Goal: Task Accomplishment & Management: Manage account settings

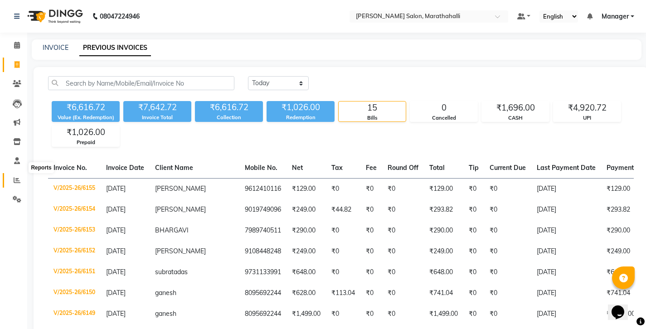
click at [17, 177] on icon at bounding box center [17, 180] width 7 height 7
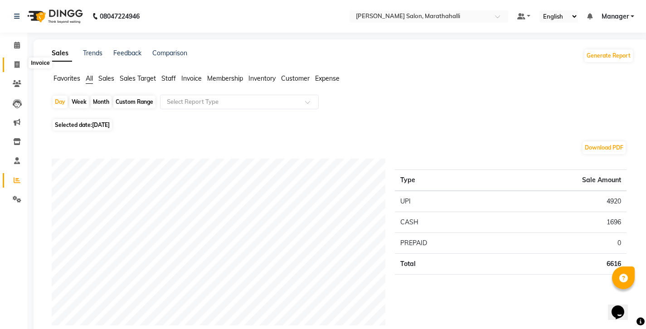
click at [17, 63] on icon at bounding box center [17, 64] width 5 height 7
select select "service"
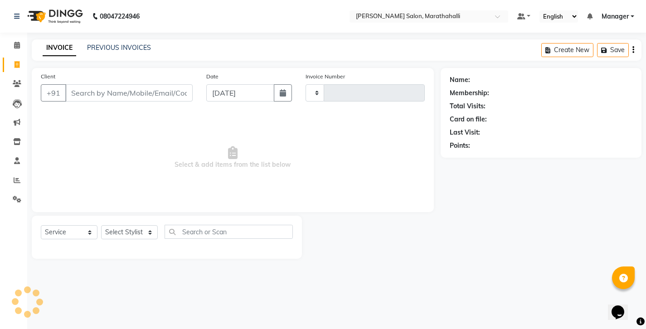
type input "6156"
select select "4783"
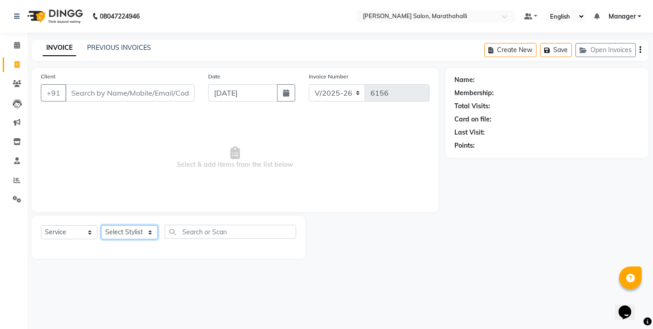
click at [144, 225] on select "Select Stylist" at bounding box center [129, 232] width 57 height 14
click at [150, 225] on select "Select Stylist Aasif Abhishek Ali Salmani Aman Amoi anju ARTHI DEEPIKA DOLMO Fa…" at bounding box center [129, 232] width 57 height 14
select select "72187"
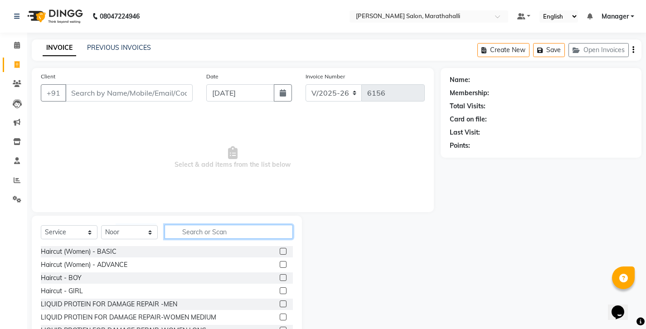
click at [223, 225] on input "text" at bounding box center [229, 232] width 128 height 14
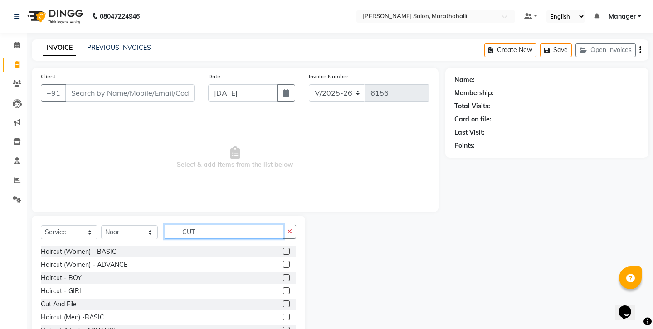
type input "CUT"
click at [290, 314] on label at bounding box center [286, 317] width 7 height 7
click at [289, 315] on input "checkbox" at bounding box center [286, 318] width 6 height 6
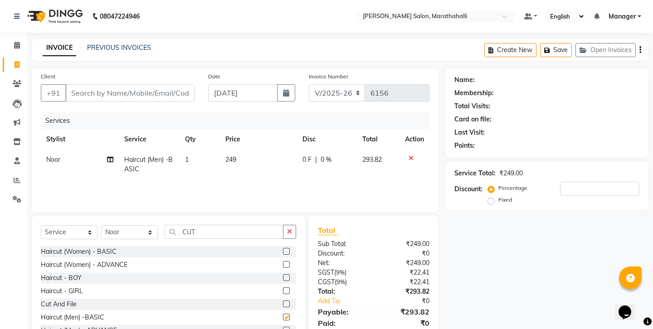
checkbox input "false"
click at [291, 228] on icon "button" at bounding box center [289, 231] width 5 height 6
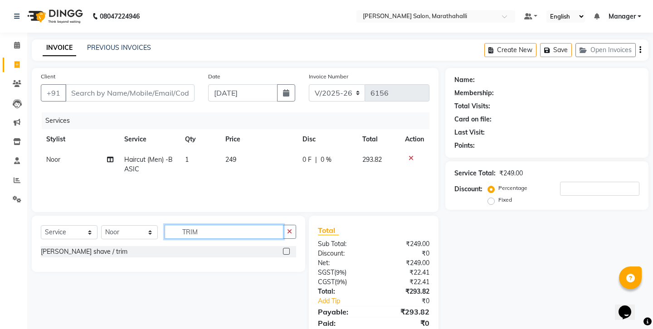
type input "TRIM"
click at [290, 246] on div at bounding box center [289, 251] width 13 height 11
click at [290, 248] on label at bounding box center [286, 251] width 7 height 7
click at [289, 249] on input "checkbox" at bounding box center [286, 252] width 6 height 6
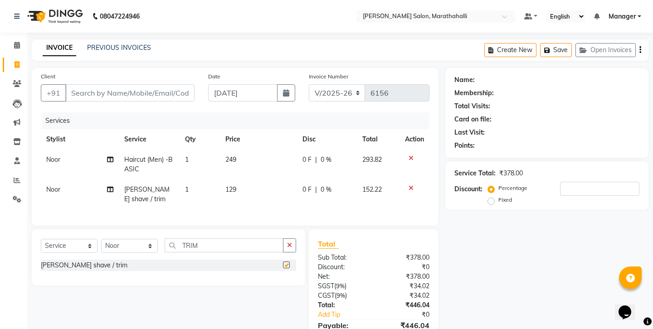
checkbox input "false"
click at [643, 48] on div "Create New Save Open Invoices" at bounding box center [566, 49] width 164 height 21
click at [640, 46] on div "Create New Save Open Invoices" at bounding box center [566, 49] width 164 height 21
click at [640, 47] on div "Create New Save Open Invoices" at bounding box center [566, 49] width 164 height 21
click at [641, 50] on icon "button" at bounding box center [640, 50] width 2 height 0
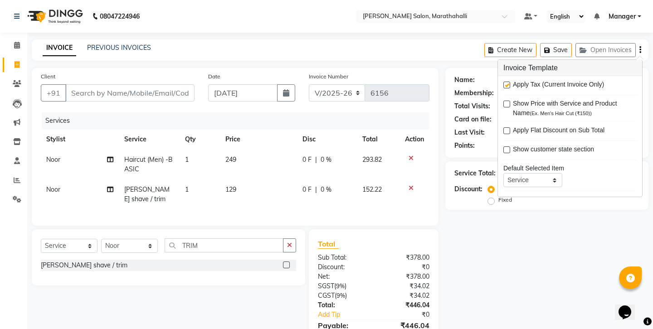
click at [576, 80] on span "Apply Tax (Current Invoice Only)" at bounding box center [558, 85] width 91 height 11
click at [507, 82] on label at bounding box center [506, 85] width 7 height 7
click at [507, 82] on input "checkbox" at bounding box center [506, 85] width 6 height 6
checkbox input "false"
click at [450, 228] on div "Name: Membership: Total Visits: Card on file: Last Visit: Points: Service Total…" at bounding box center [550, 206] width 210 height 276
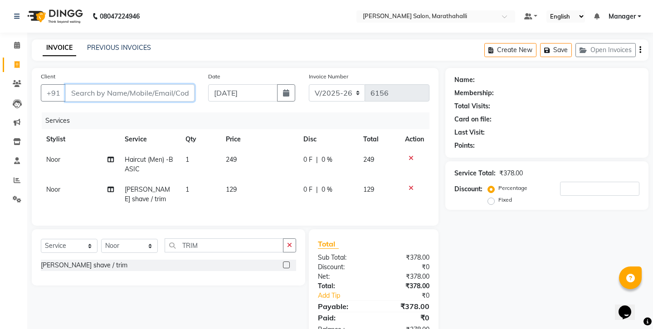
click at [107, 84] on input "Client" at bounding box center [129, 92] width 129 height 17
click at [111, 85] on input "Client" at bounding box center [129, 92] width 129 height 17
type input "8"
type input "0"
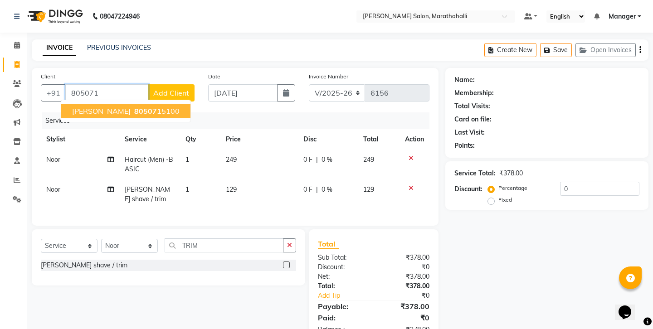
click at [132, 106] on ngb-highlight "805071 5100" at bounding box center [155, 110] width 47 height 9
type input "8050715100"
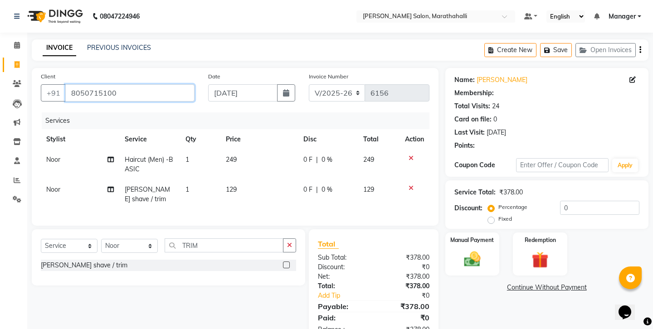
click at [79, 84] on input "8050715100" at bounding box center [129, 92] width 129 height 17
click at [641, 50] on icon "button" at bounding box center [640, 50] width 2 height 0
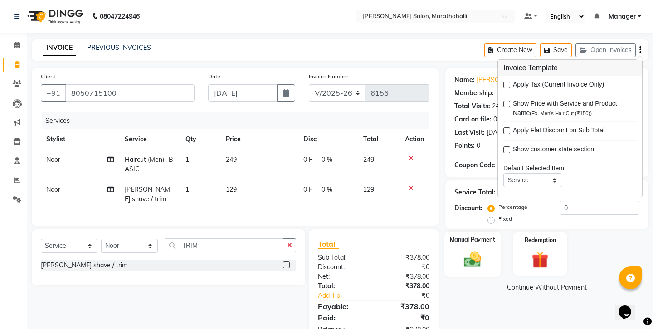
click at [472, 249] on img at bounding box center [472, 259] width 28 height 20
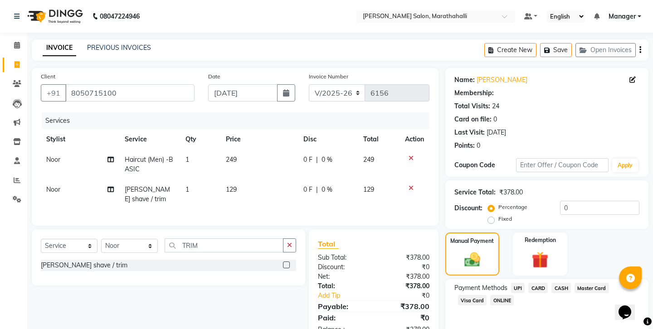
click at [551, 283] on span "CASH" at bounding box center [560, 288] width 19 height 10
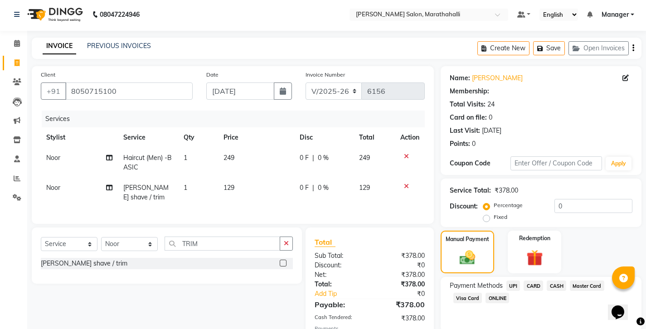
scroll to position [33, 0]
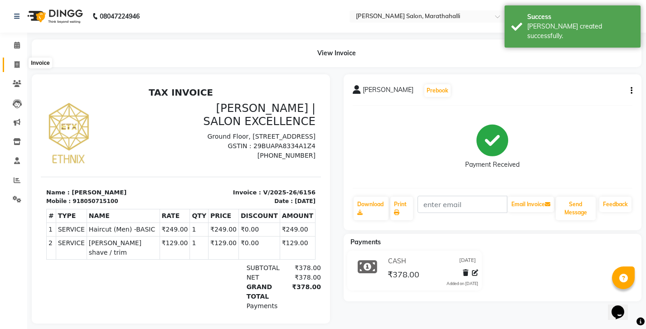
click at [13, 60] on span at bounding box center [17, 65] width 16 height 10
select select "4783"
select select "service"
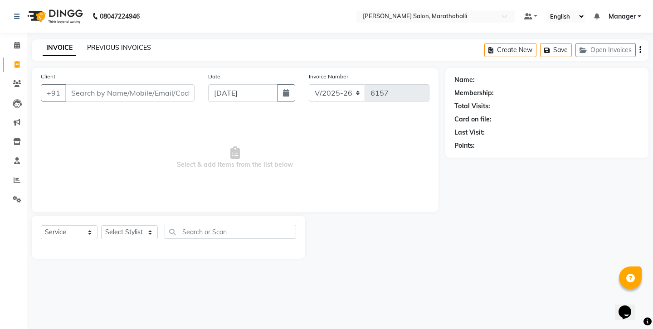
click at [95, 44] on link "PREVIOUS INVOICES" at bounding box center [119, 48] width 64 height 8
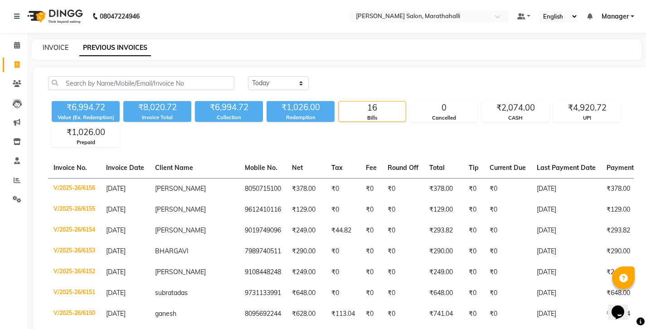
click at [53, 44] on link "INVOICE" at bounding box center [56, 48] width 26 height 8
select select "4783"
select select "service"
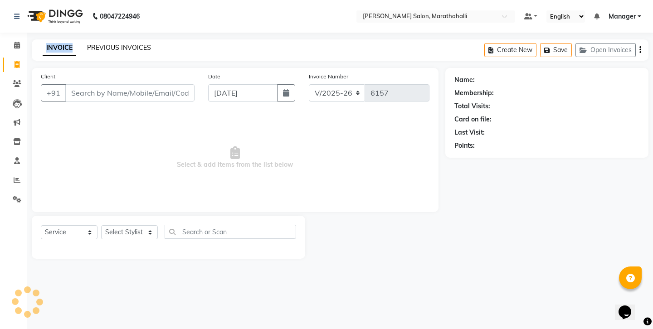
click at [91, 45] on link "PREVIOUS INVOICES" at bounding box center [119, 48] width 64 height 8
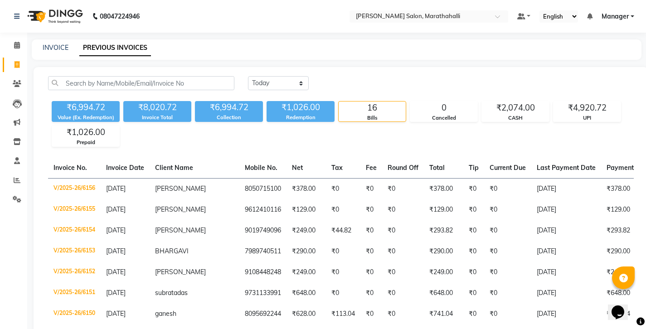
click at [263, 124] on div "₹6,994.72 Value (Ex. Redemption) ₹8,020.72 Invoice Total ₹6,994.72 Collection ₹…" at bounding box center [341, 121] width 586 height 49
click at [51, 50] on div "INVOICE PREVIOUS INVOICES" at bounding box center [337, 49] width 610 height 20
click at [51, 46] on link "INVOICE" at bounding box center [56, 48] width 26 height 8
select select "4783"
select select "service"
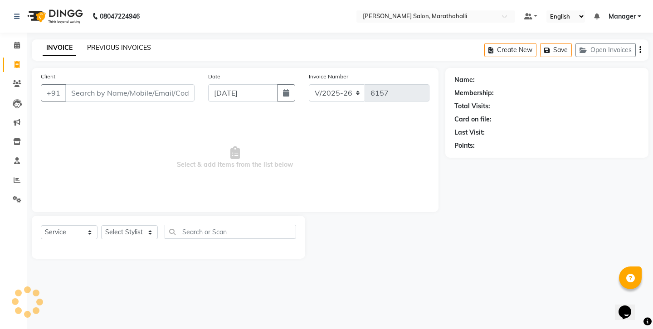
click at [87, 47] on link "PREVIOUS INVOICES" at bounding box center [119, 48] width 64 height 8
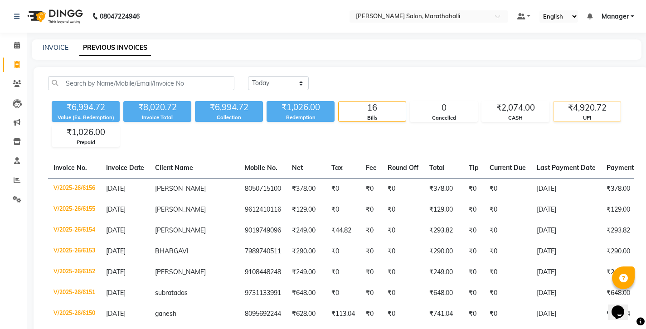
click at [565, 102] on div "₹4,920.72" at bounding box center [586, 108] width 67 height 13
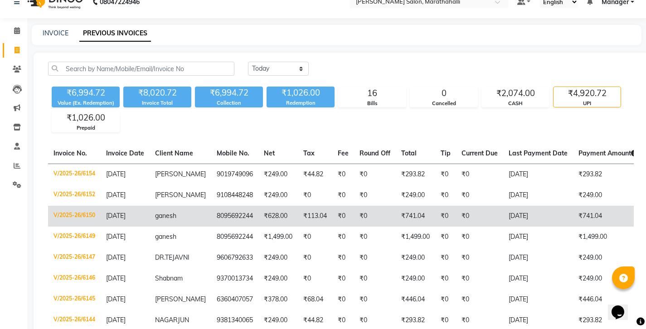
scroll to position [32, 0]
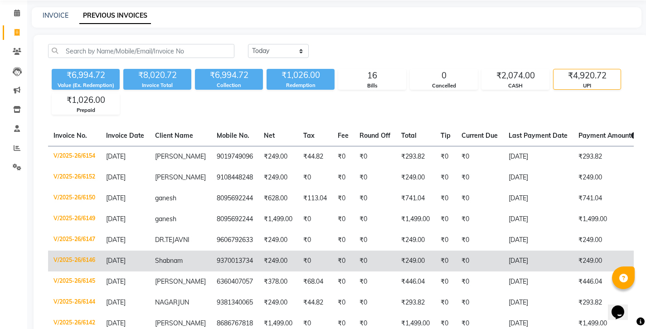
click at [503, 251] on td "[DATE]" at bounding box center [538, 261] width 70 height 21
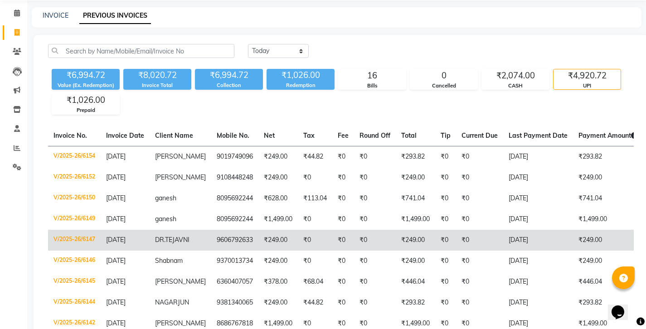
click at [456, 230] on td "₹0" at bounding box center [479, 240] width 47 height 21
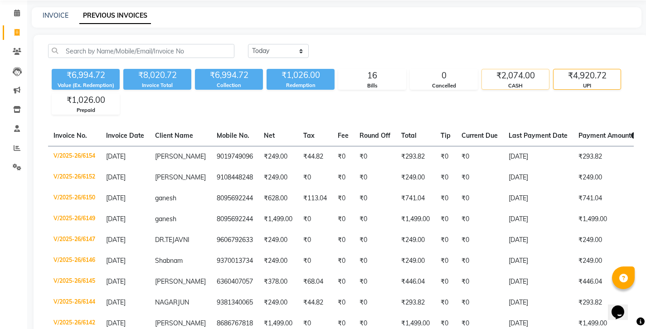
click at [498, 82] on div "CASH" at bounding box center [515, 86] width 67 height 8
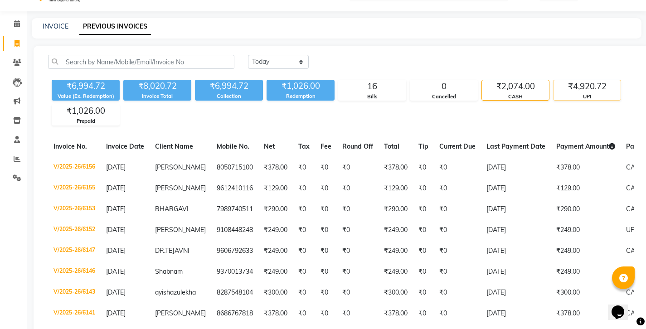
click at [559, 80] on div "₹4,920.72" at bounding box center [586, 86] width 67 height 13
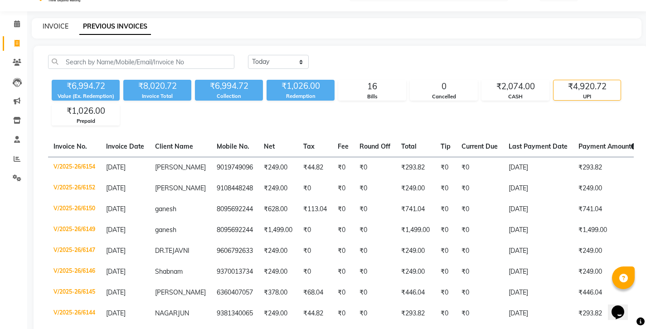
click at [51, 26] on link "INVOICE" at bounding box center [56, 26] width 26 height 8
select select "service"
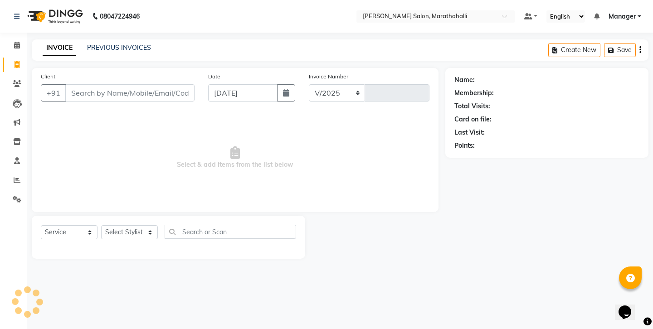
select select "4783"
type input "6157"
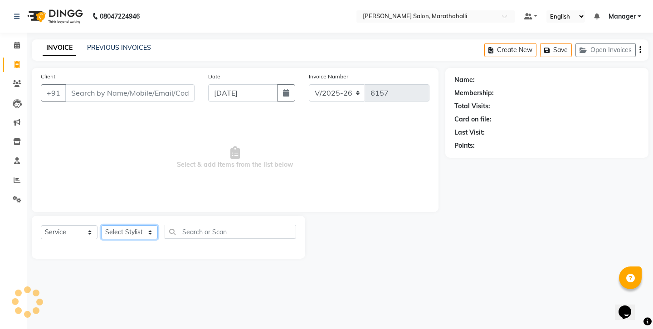
click at [121, 225] on select "Select Stylist" at bounding box center [129, 232] width 57 height 14
select select "57548"
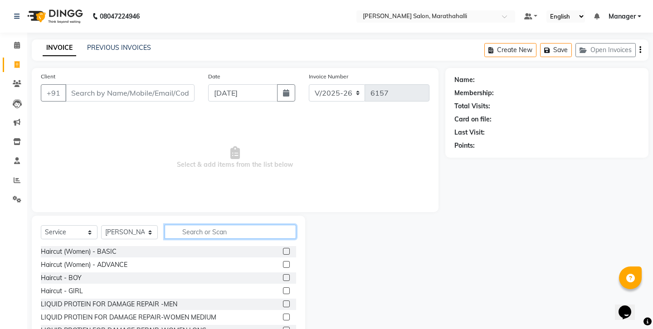
click at [192, 225] on input "text" at bounding box center [230, 232] width 131 height 14
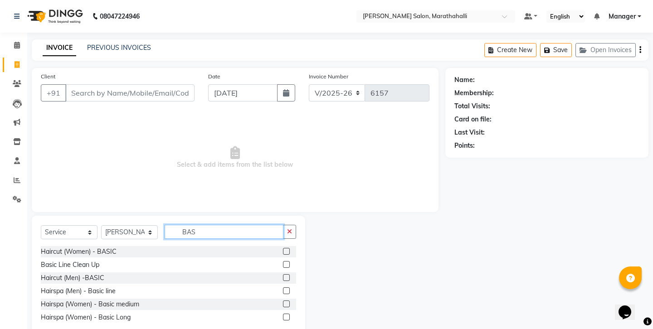
type input "BAS"
click at [290, 274] on label at bounding box center [286, 277] width 7 height 7
click at [289, 275] on input "checkbox" at bounding box center [286, 278] width 6 height 6
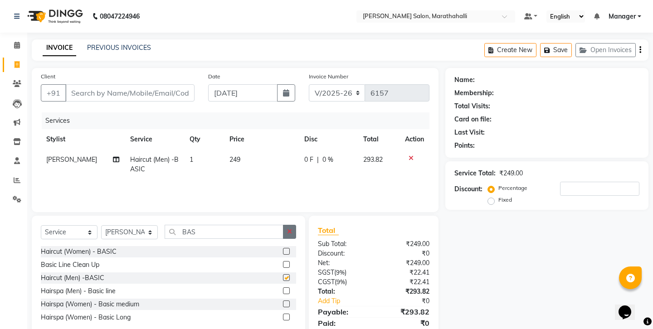
checkbox input "false"
click at [292, 228] on icon "button" at bounding box center [289, 231] width 5 height 6
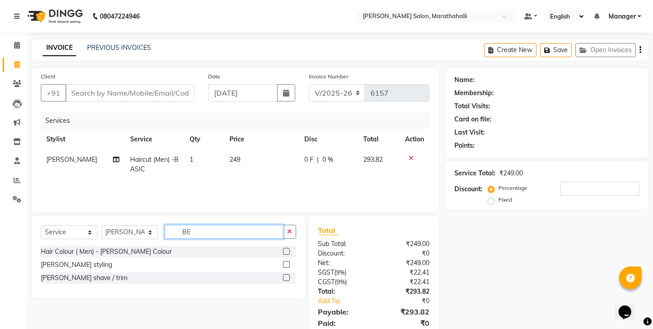
type input "BE"
click at [289, 274] on label at bounding box center [286, 277] width 7 height 7
click at [289, 275] on input "checkbox" at bounding box center [286, 278] width 6 height 6
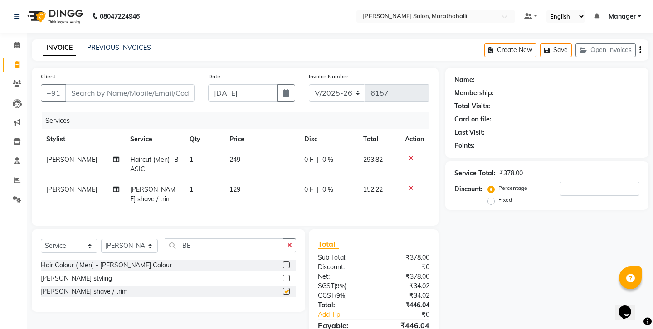
checkbox input "false"
click at [413, 155] on icon at bounding box center [410, 158] width 5 height 6
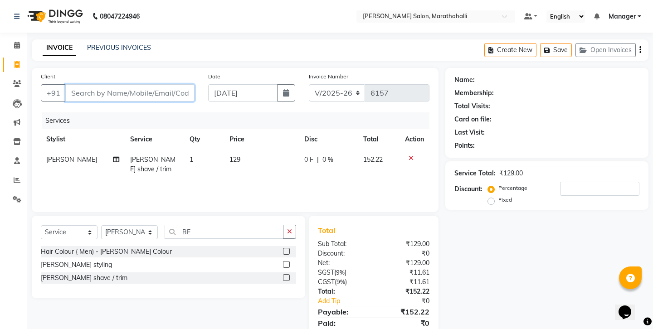
click at [125, 84] on input "Client" at bounding box center [129, 92] width 129 height 17
type input "8"
type input "0"
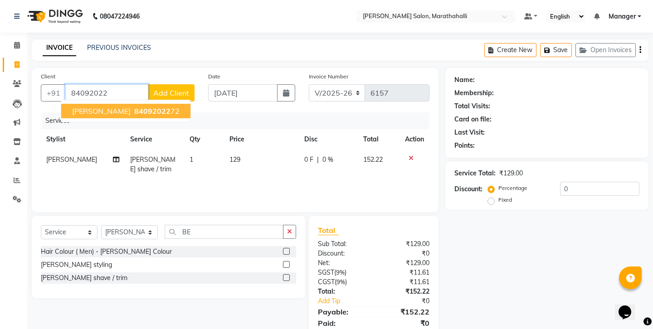
click at [129, 100] on ngb-typeahead-window "YASWANT 84092022 72" at bounding box center [126, 111] width 130 height 23
click at [134, 106] on span "84092022" at bounding box center [152, 110] width 36 height 9
type input "8409202272"
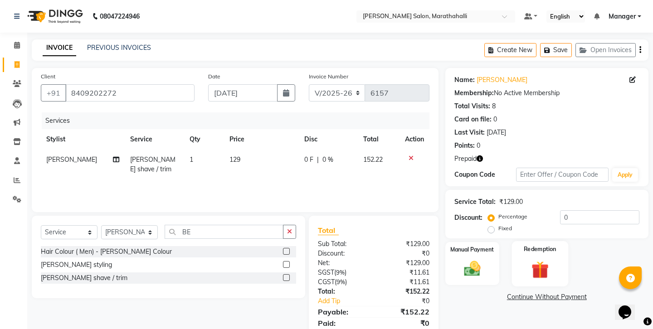
click at [529, 245] on label "Redemption" at bounding box center [539, 249] width 33 height 9
click at [476, 155] on icon "button" at bounding box center [479, 158] width 6 height 6
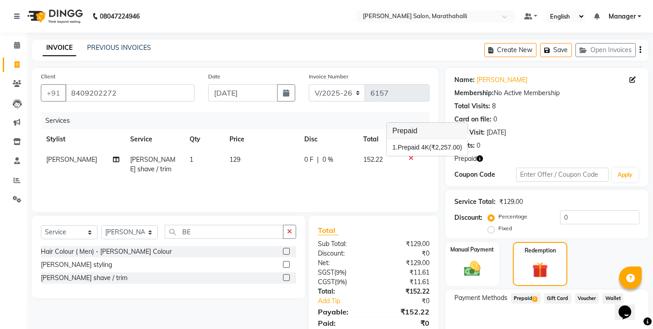
click at [532, 296] on span "1" at bounding box center [534, 298] width 5 height 5
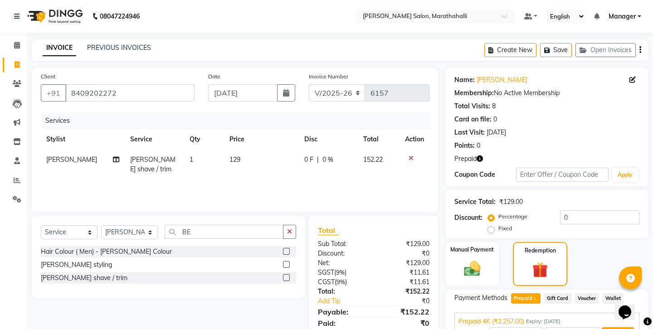
click at [610, 327] on button "Add" at bounding box center [617, 334] width 33 height 15
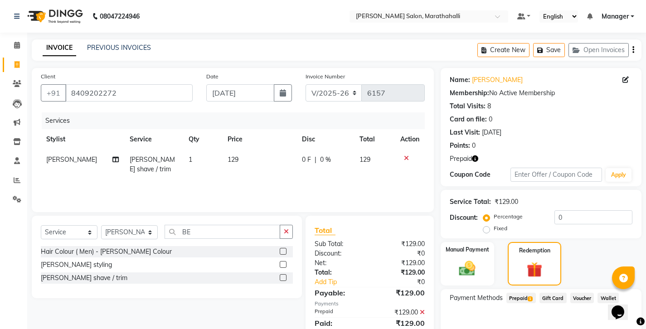
scroll to position [39, 0]
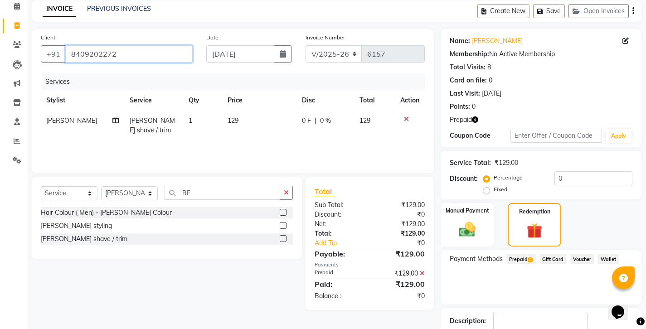
click at [80, 45] on input "8409202272" at bounding box center [128, 53] width 127 height 17
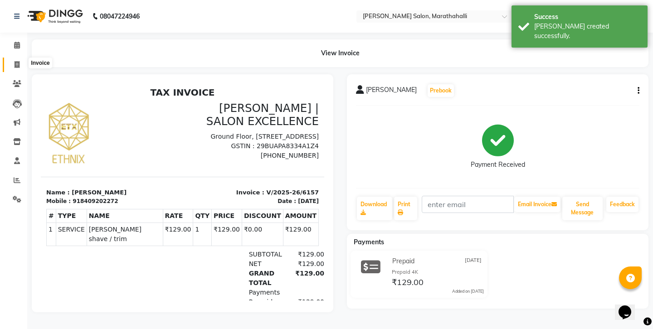
click at [11, 61] on span at bounding box center [17, 65] width 16 height 10
select select "4783"
select select "service"
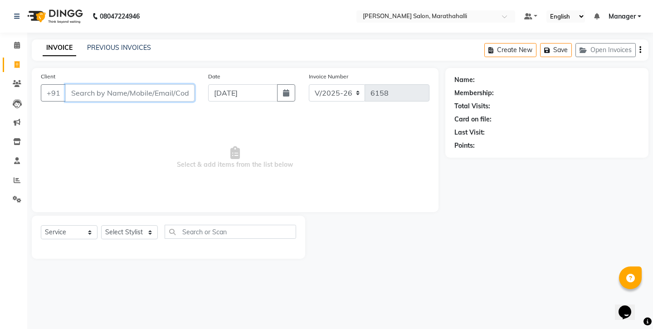
click at [105, 84] on input "Client" at bounding box center [129, 92] width 129 height 17
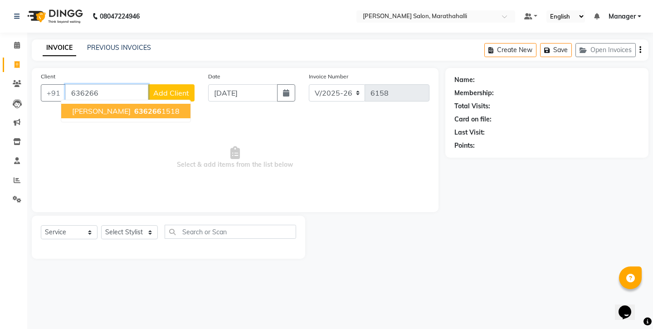
click at [134, 106] on span "636266" at bounding box center [147, 110] width 27 height 9
type input "6362661518"
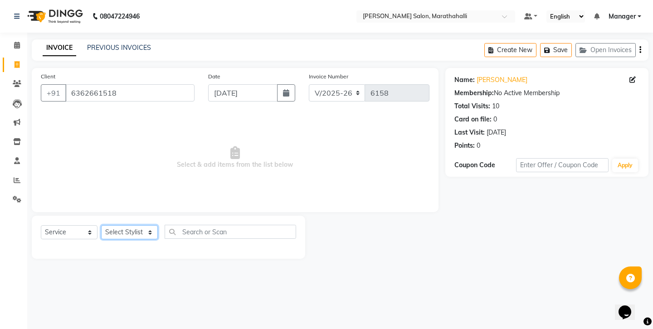
select select "72187"
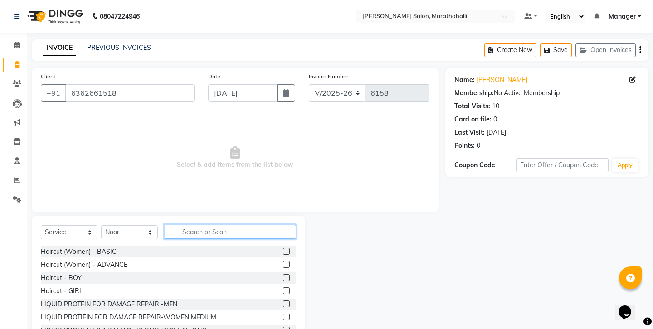
click at [203, 225] on input "text" at bounding box center [230, 232] width 131 height 14
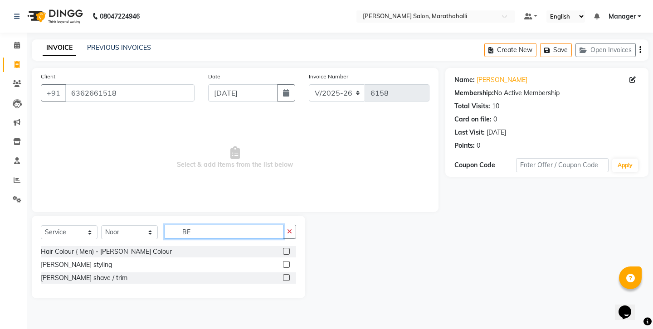
type input "BE"
click at [290, 274] on label at bounding box center [286, 277] width 7 height 7
click at [289, 275] on input "checkbox" at bounding box center [286, 278] width 6 height 6
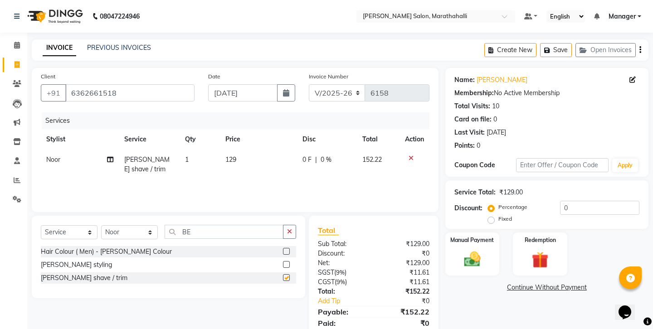
checkbox input "false"
click at [641, 50] on icon "button" at bounding box center [640, 50] width 2 height 0
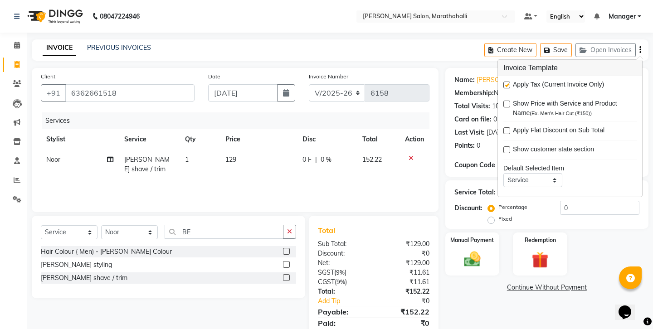
click at [506, 82] on label at bounding box center [506, 85] width 7 height 7
click at [506, 82] on input "checkbox" at bounding box center [506, 85] width 6 height 6
checkbox input "false"
click at [482, 283] on div "Continue Without Payment" at bounding box center [546, 288] width 199 height 10
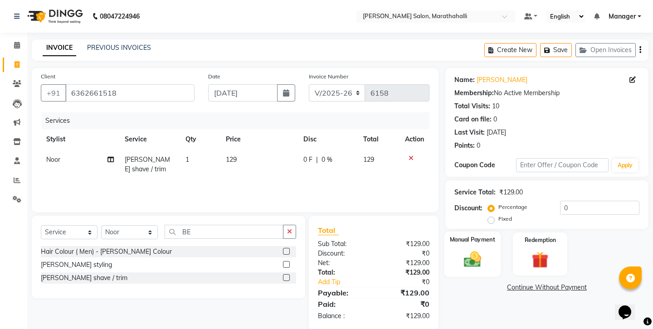
click at [472, 249] on img at bounding box center [472, 259] width 28 height 20
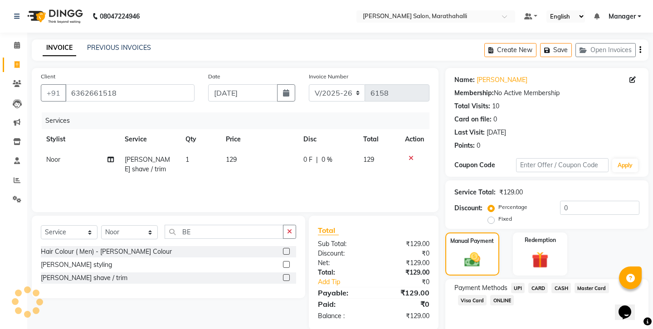
click at [551, 283] on span "CASH" at bounding box center [560, 288] width 19 height 10
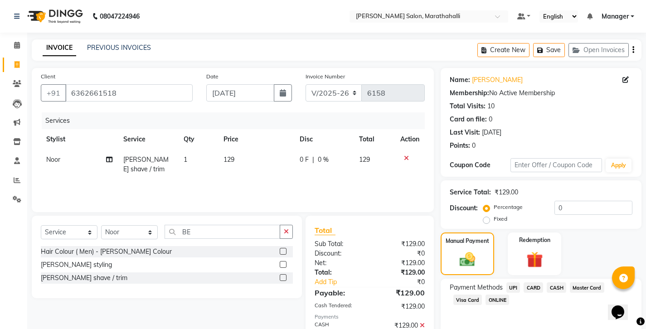
scroll to position [30, 0]
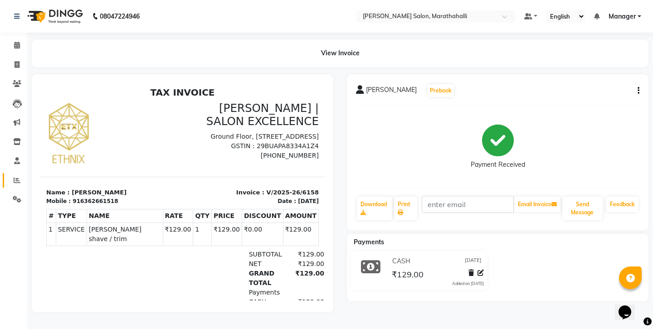
click at [17, 173] on link "Reports" at bounding box center [14, 180] width 22 height 15
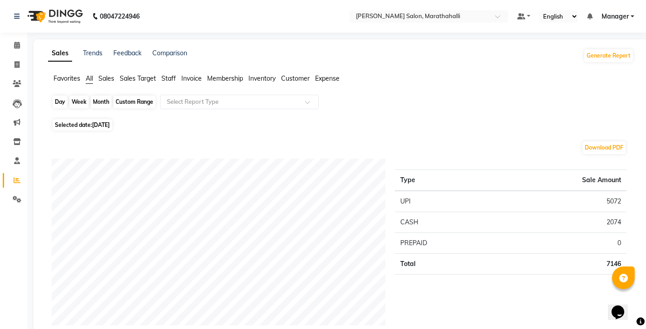
click at [57, 96] on div "Day" at bounding box center [60, 102] width 15 height 13
select select "9"
select select "2025"
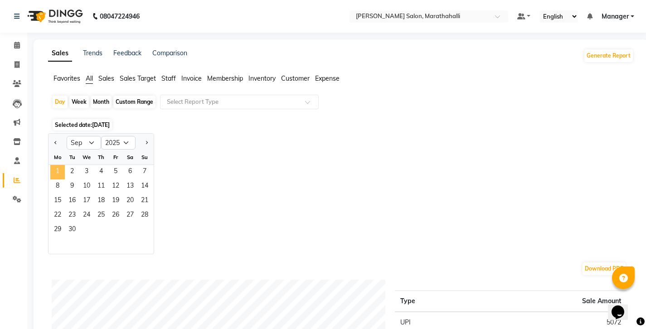
click at [52, 165] on span "1" at bounding box center [57, 172] width 15 height 15
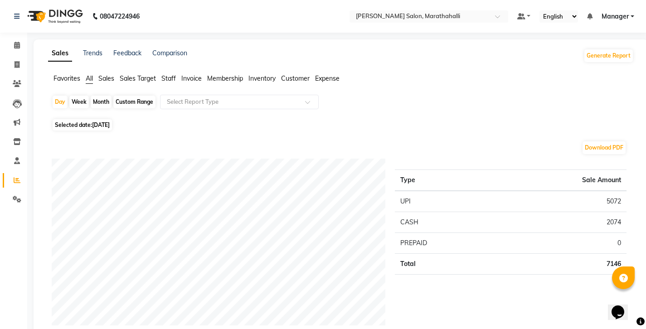
click at [161, 74] on span "Staff" at bounding box center [168, 78] width 15 height 8
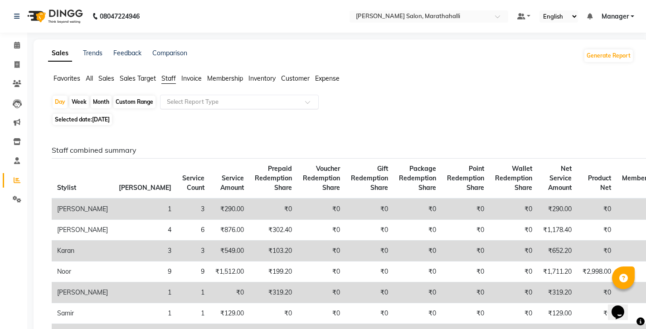
click at [184, 97] on ng-select "Select Report Type" at bounding box center [239, 102] width 159 height 15
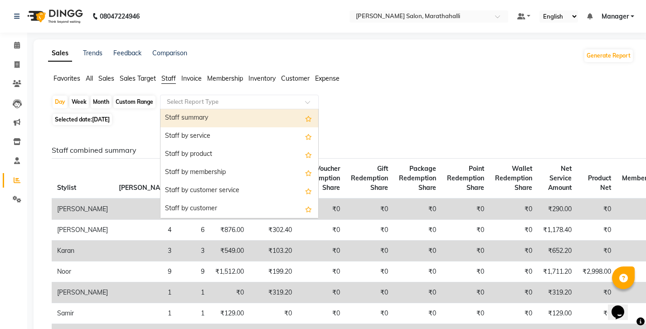
click at [183, 109] on div "Staff summary" at bounding box center [239, 118] width 158 height 18
select select "full_report"
select select "csv"
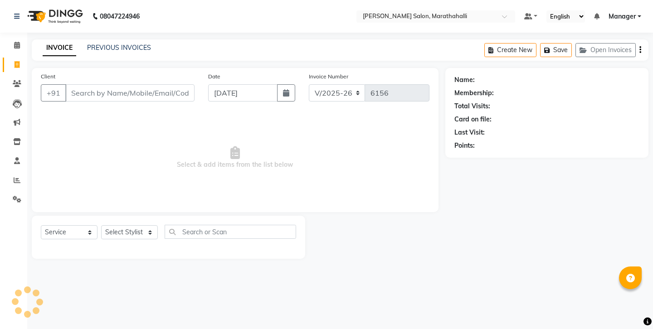
select select "4783"
select select "service"
click at [93, 45] on link "PREVIOUS INVOICES" at bounding box center [119, 48] width 64 height 8
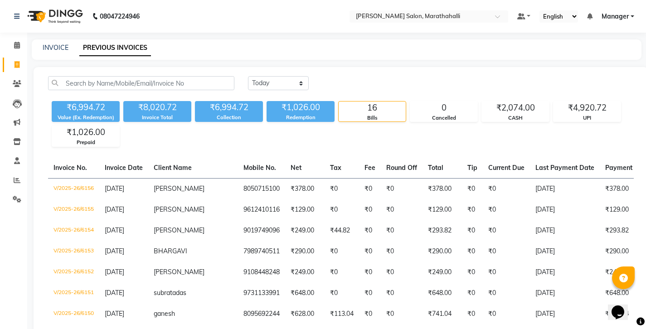
click at [152, 121] on div "₹6,994.72 Value (Ex. Redemption) ₹8,020.72 Invoice Total ₹6,994.72 Collection ₹…" at bounding box center [341, 121] width 586 height 49
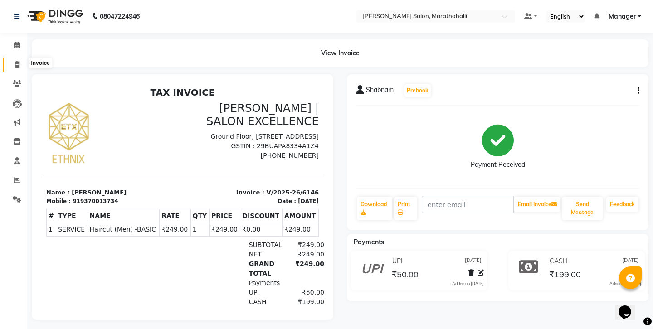
click at [18, 61] on icon at bounding box center [17, 64] width 5 height 7
select select "4783"
select select "service"
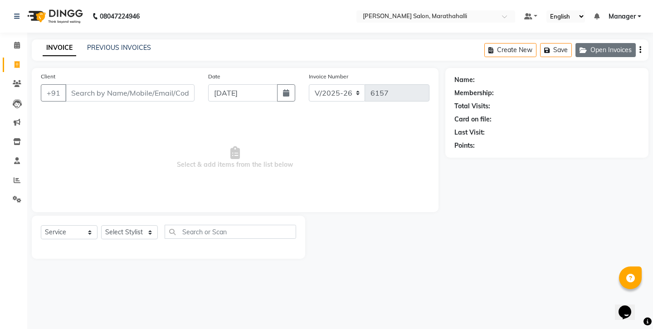
click at [590, 47] on icon "button" at bounding box center [584, 50] width 11 height 6
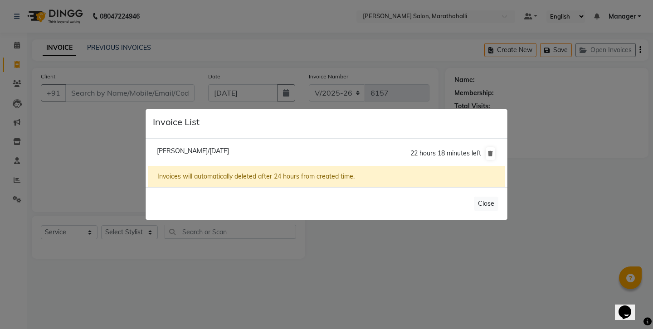
drag, startPoint x: 491, startPoint y: 194, endPoint x: 473, endPoint y: 156, distance: 42.2
click at [491, 197] on button "Close" at bounding box center [486, 204] width 24 height 14
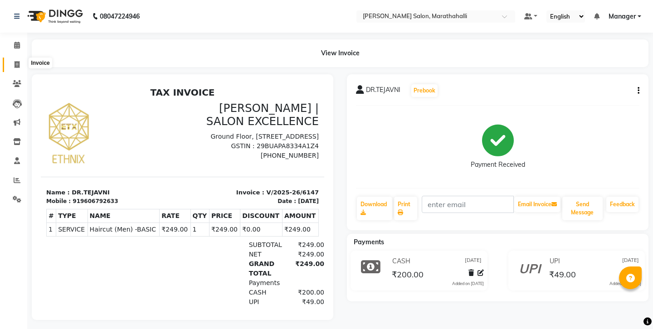
click at [18, 61] on icon at bounding box center [17, 64] width 5 height 7
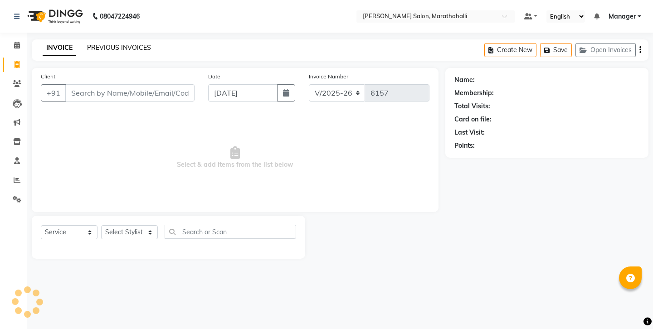
click at [112, 45] on link "PREVIOUS INVOICES" at bounding box center [119, 48] width 64 height 8
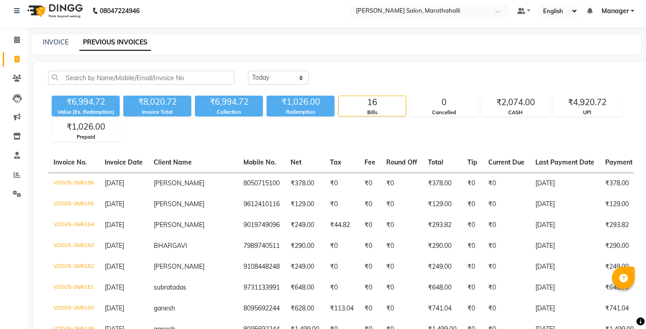
scroll to position [7, 0]
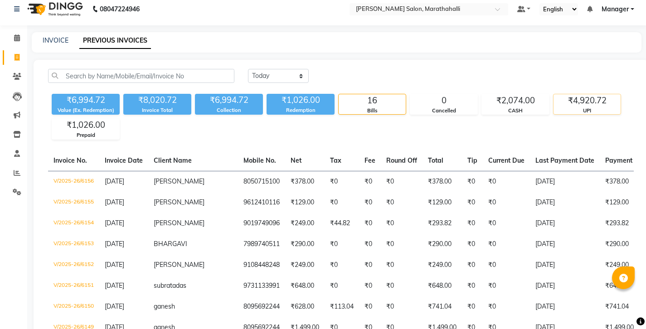
click at [591, 94] on div "₹4,920.72" at bounding box center [586, 100] width 67 height 13
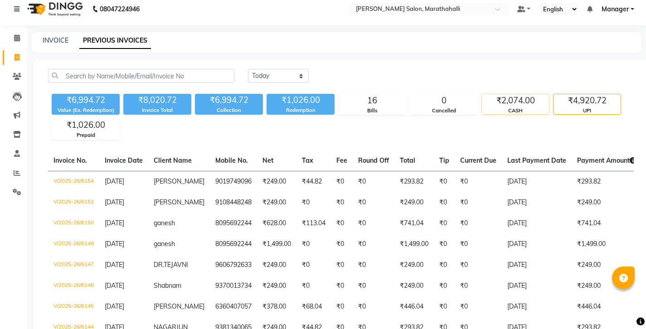
click at [508, 94] on div "₹2,074.00" at bounding box center [515, 100] width 67 height 13
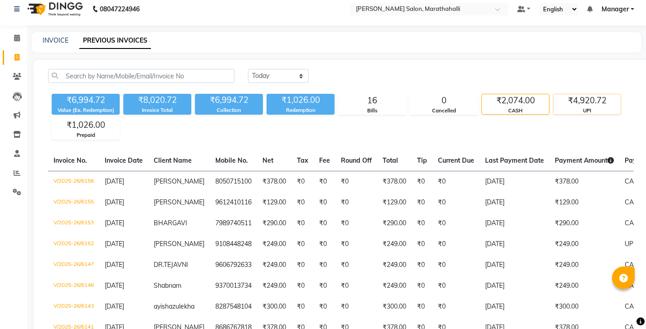
click at [572, 94] on div "₹4,920.72" at bounding box center [586, 100] width 67 height 13
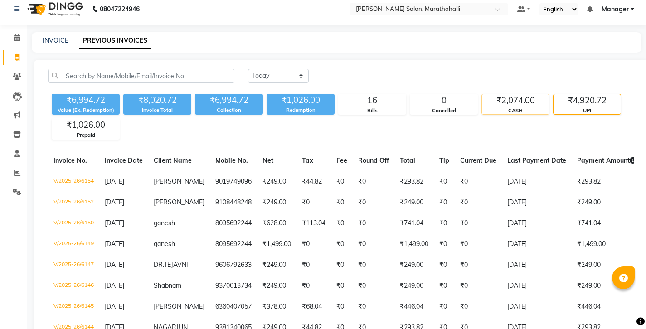
click at [502, 94] on div "₹2,074.00" at bounding box center [515, 100] width 67 height 13
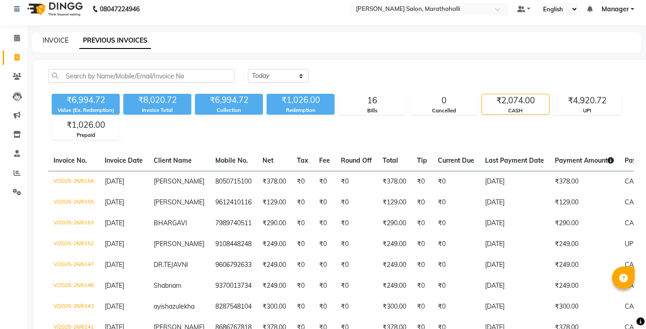
click at [51, 39] on link "INVOICE" at bounding box center [56, 40] width 26 height 8
select select "4783"
select select "service"
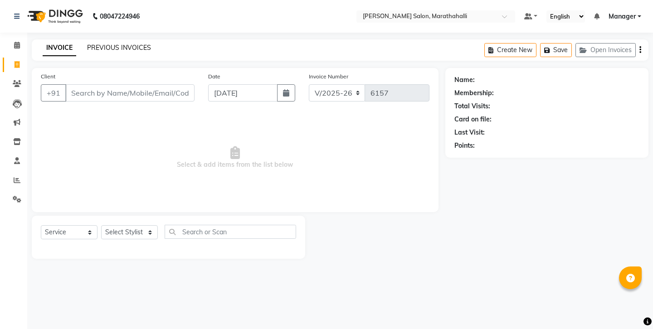
click at [102, 44] on link "PREVIOUS INVOICES" at bounding box center [119, 48] width 64 height 8
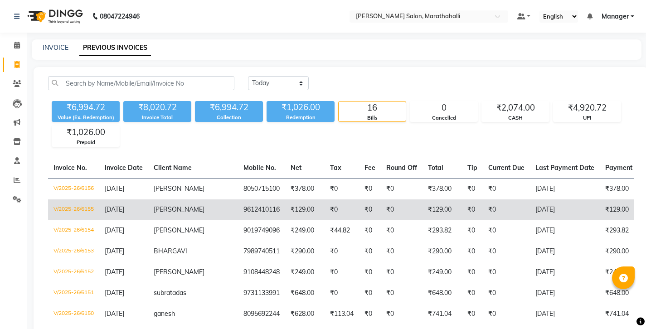
click at [530, 199] on td "[DATE]" at bounding box center [565, 209] width 70 height 21
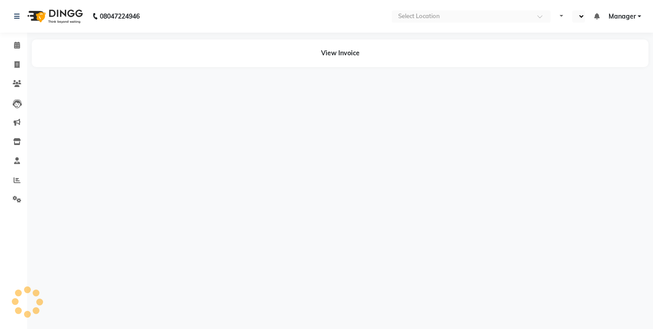
select select "en"
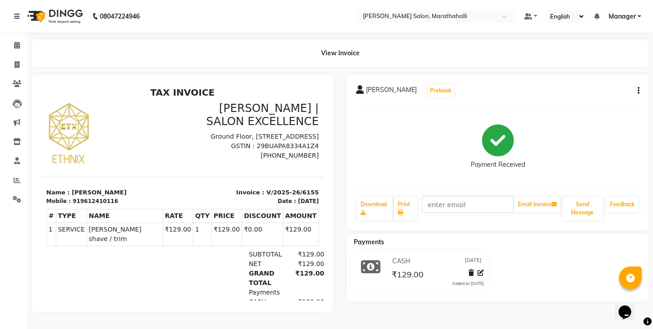
click at [639, 91] on icon "button" at bounding box center [638, 91] width 2 height 0
click at [594, 86] on div "Edit Invoice" at bounding box center [595, 90] width 62 height 11
select select "service"
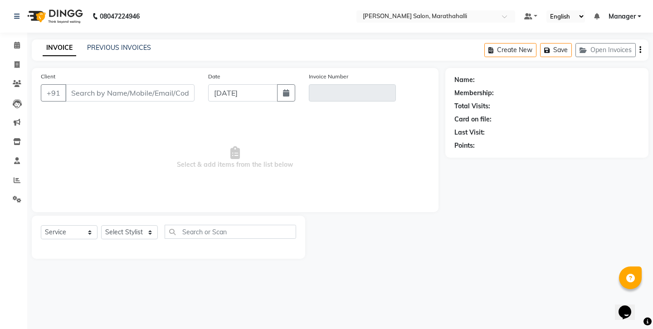
type input "9612410116"
type input "V/2025-26/6155"
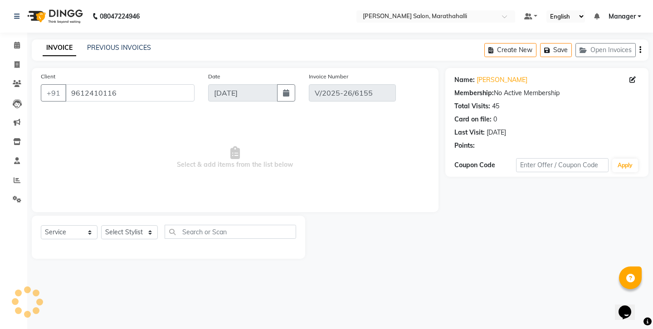
select select "select"
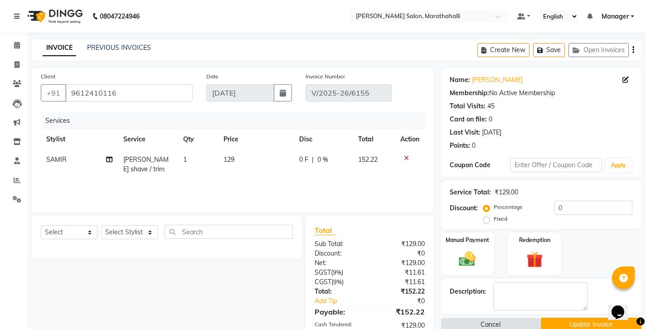
scroll to position [19, 0]
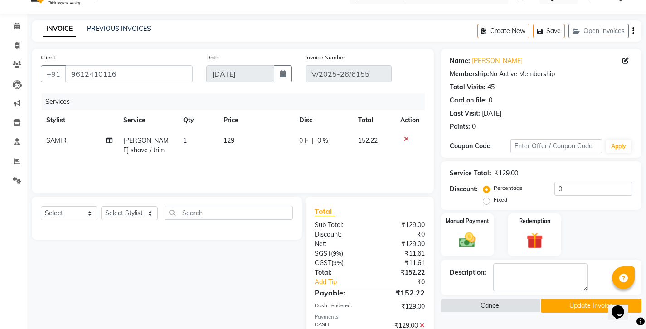
click at [423, 322] on icon at bounding box center [422, 325] width 5 height 6
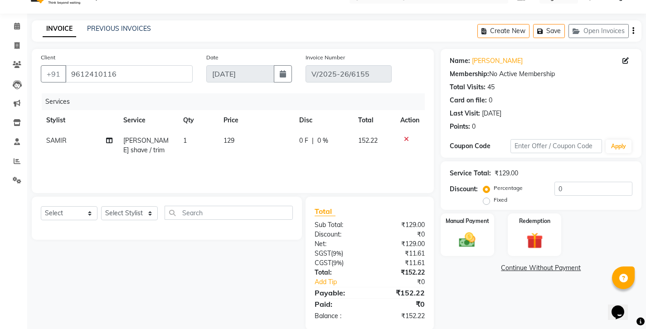
scroll to position [0, 0]
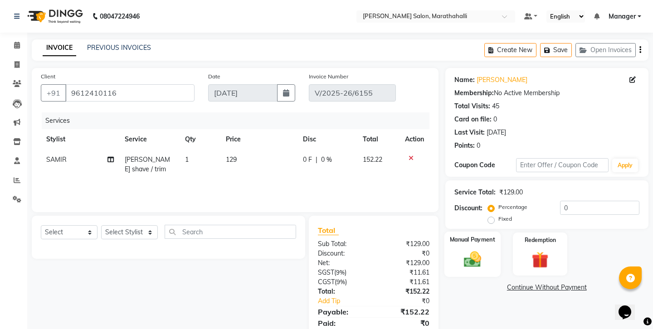
click at [475, 249] on img at bounding box center [472, 259] width 28 height 20
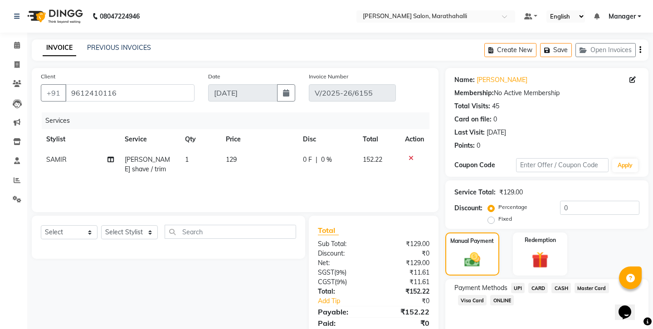
click at [511, 283] on span "UPI" at bounding box center [518, 288] width 14 height 10
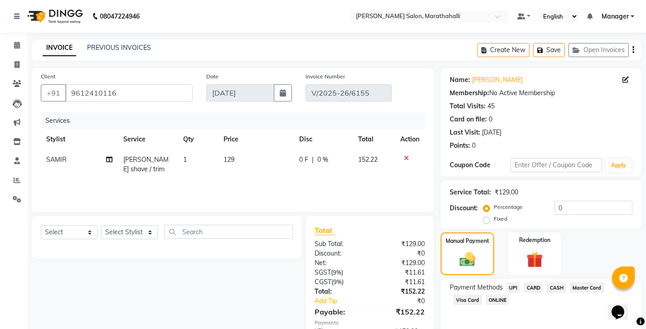
scroll to position [19, 0]
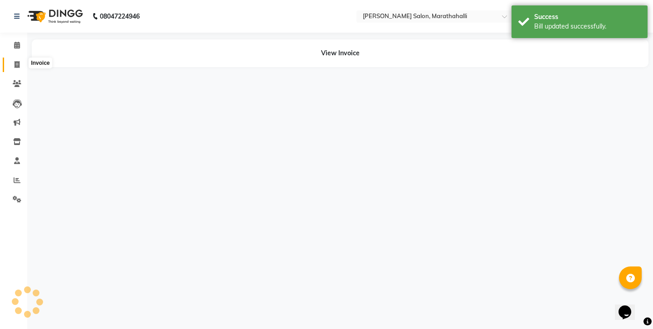
click at [15, 63] on icon at bounding box center [17, 64] width 5 height 7
select select "4783"
select select "service"
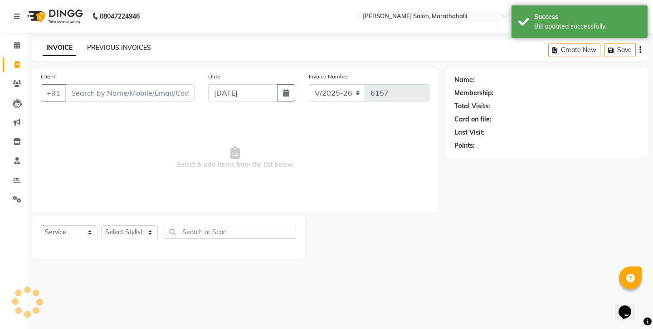
click at [107, 44] on link "PREVIOUS INVOICES" at bounding box center [119, 48] width 64 height 8
